Goal: Information Seeking & Learning: Learn about a topic

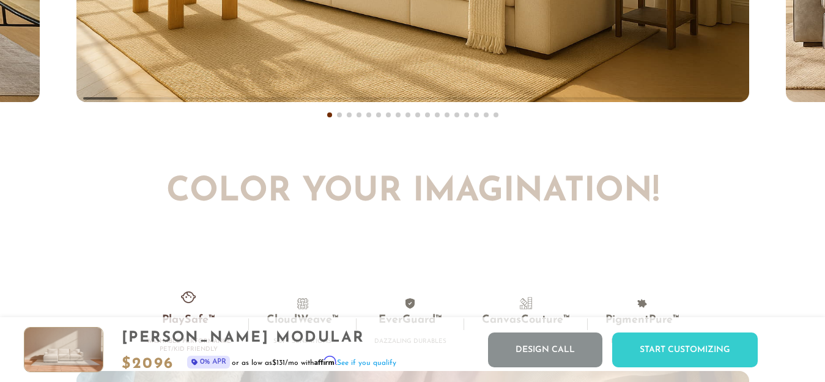
scroll to position [7361, 0]
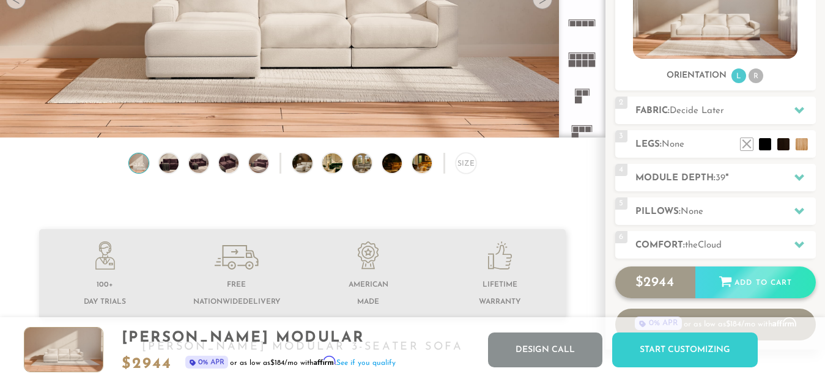
scroll to position [258, 0]
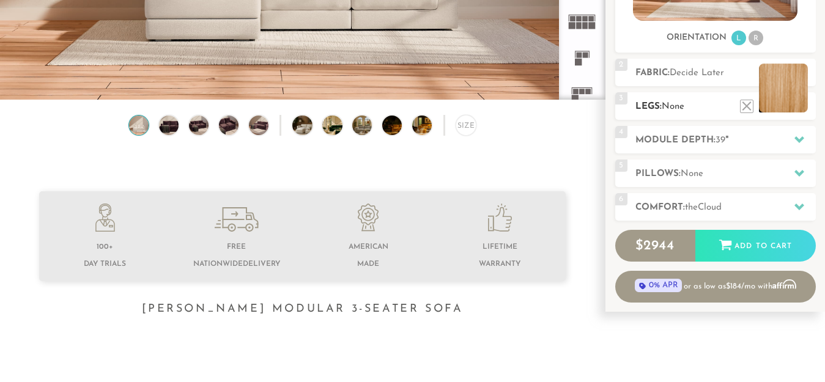
click at [797, 106] on li at bounding box center [783, 88] width 49 height 49
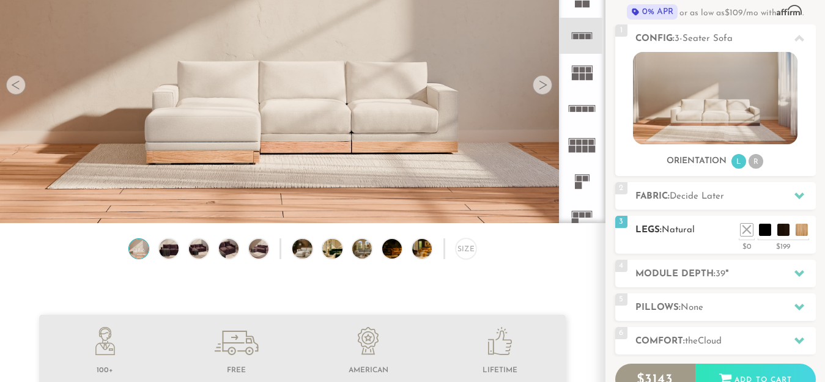
scroll to position [135, 0]
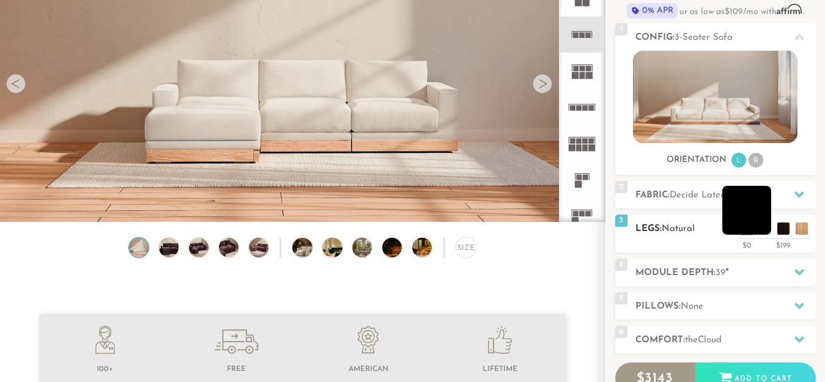
click at [746, 231] on li at bounding box center [746, 210] width 49 height 49
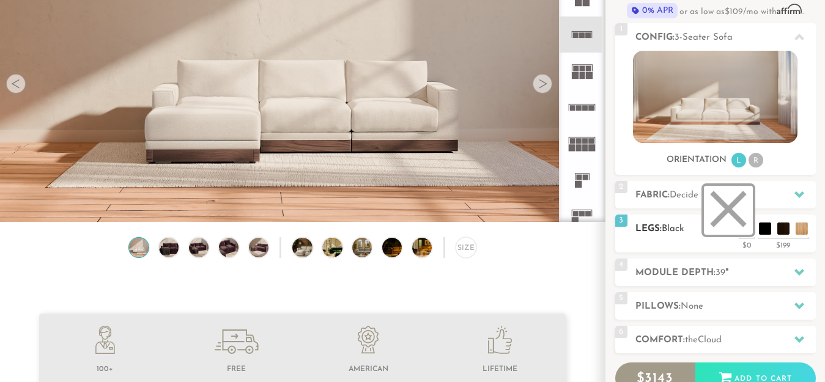
click at [747, 229] on li at bounding box center [728, 210] width 49 height 49
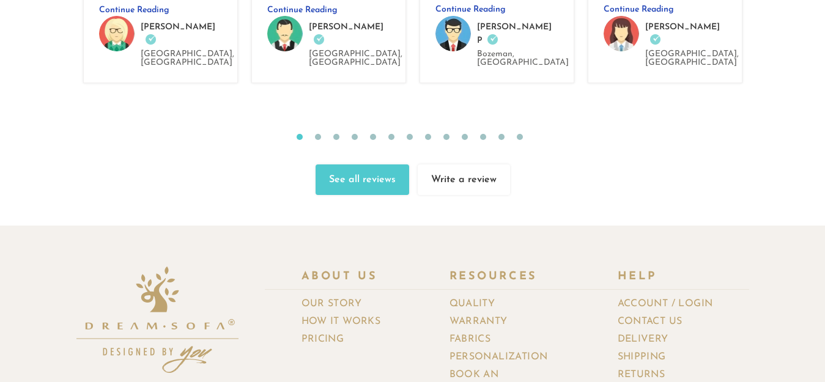
scroll to position [12896, 0]
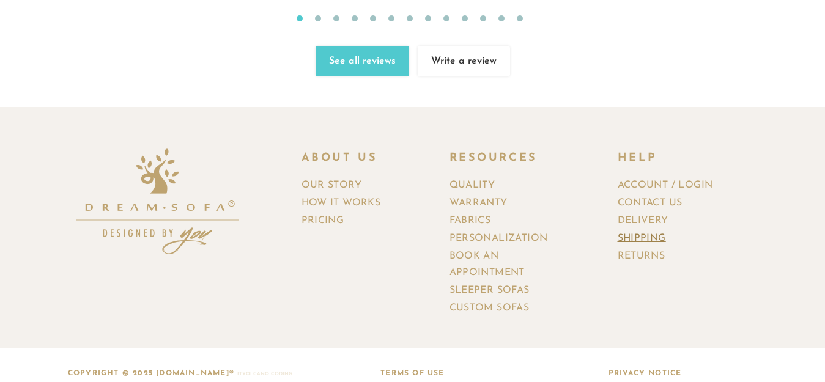
click at [647, 230] on link "Shipping" at bounding box center [647, 239] width 58 height 18
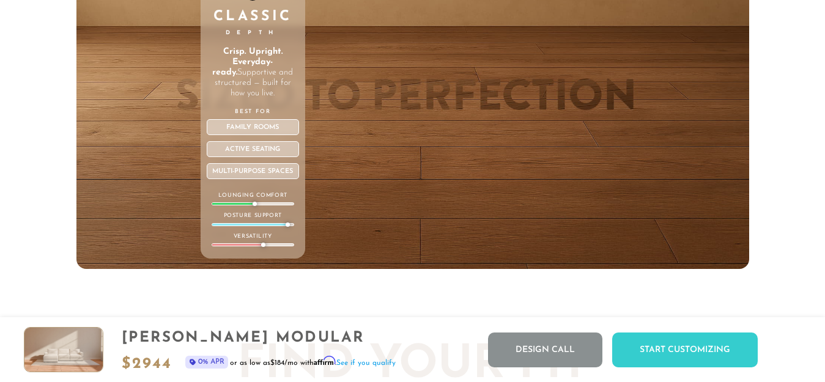
scroll to position [4093, 0]
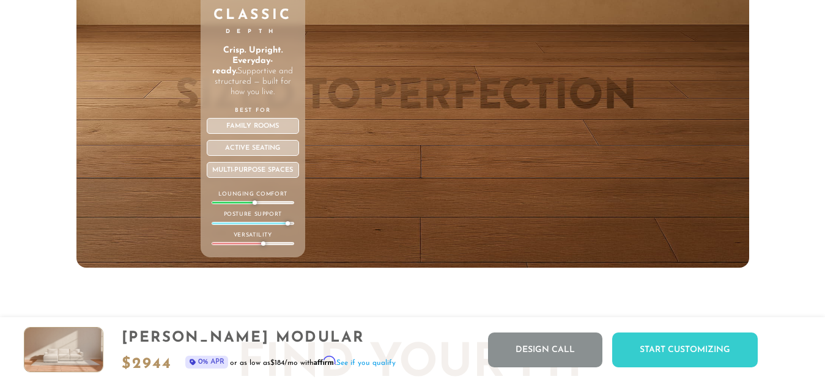
click at [249, 115] on p "Best For" at bounding box center [253, 110] width 92 height 9
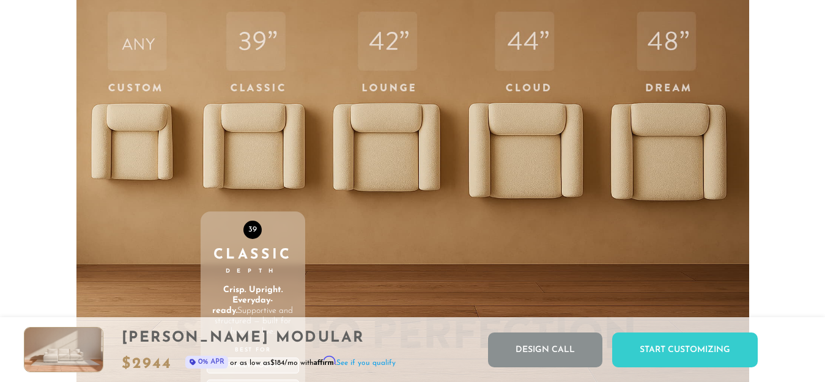
scroll to position [3848, 0]
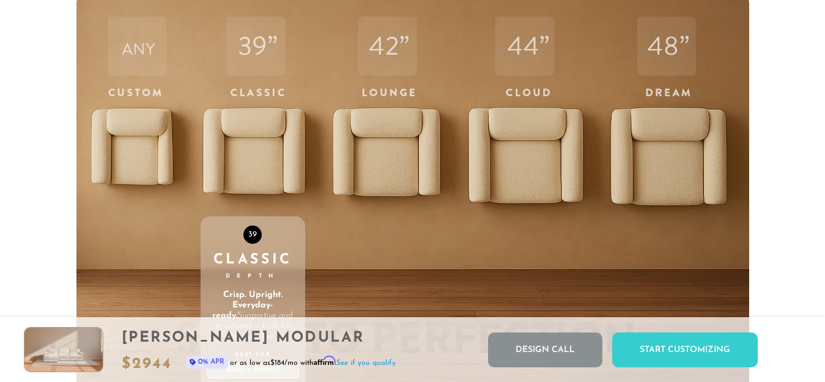
click at [261, 148] on div "39 Classic Depth Crisp. Upright. Everyday-ready. Supportive and structured — bu…" at bounding box center [253, 253] width 105 height 520
click at [249, 69] on div "39 Classic Depth Crisp. Upright. Everyday-ready. Supportive and structured — bu…" at bounding box center [253, 253] width 105 height 520
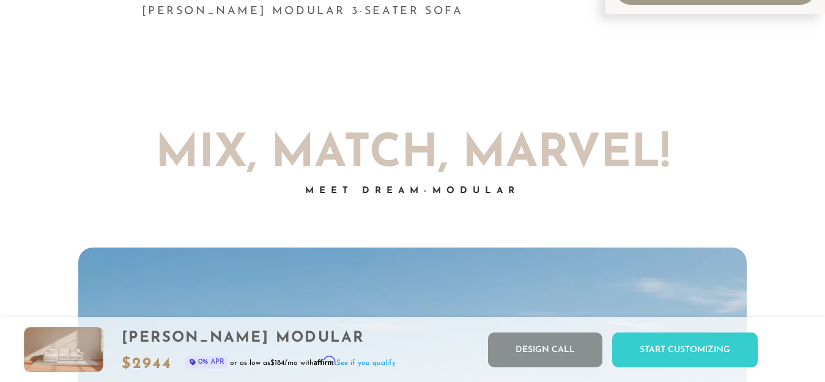
scroll to position [0, 0]
